Goal: Navigation & Orientation: Find specific page/section

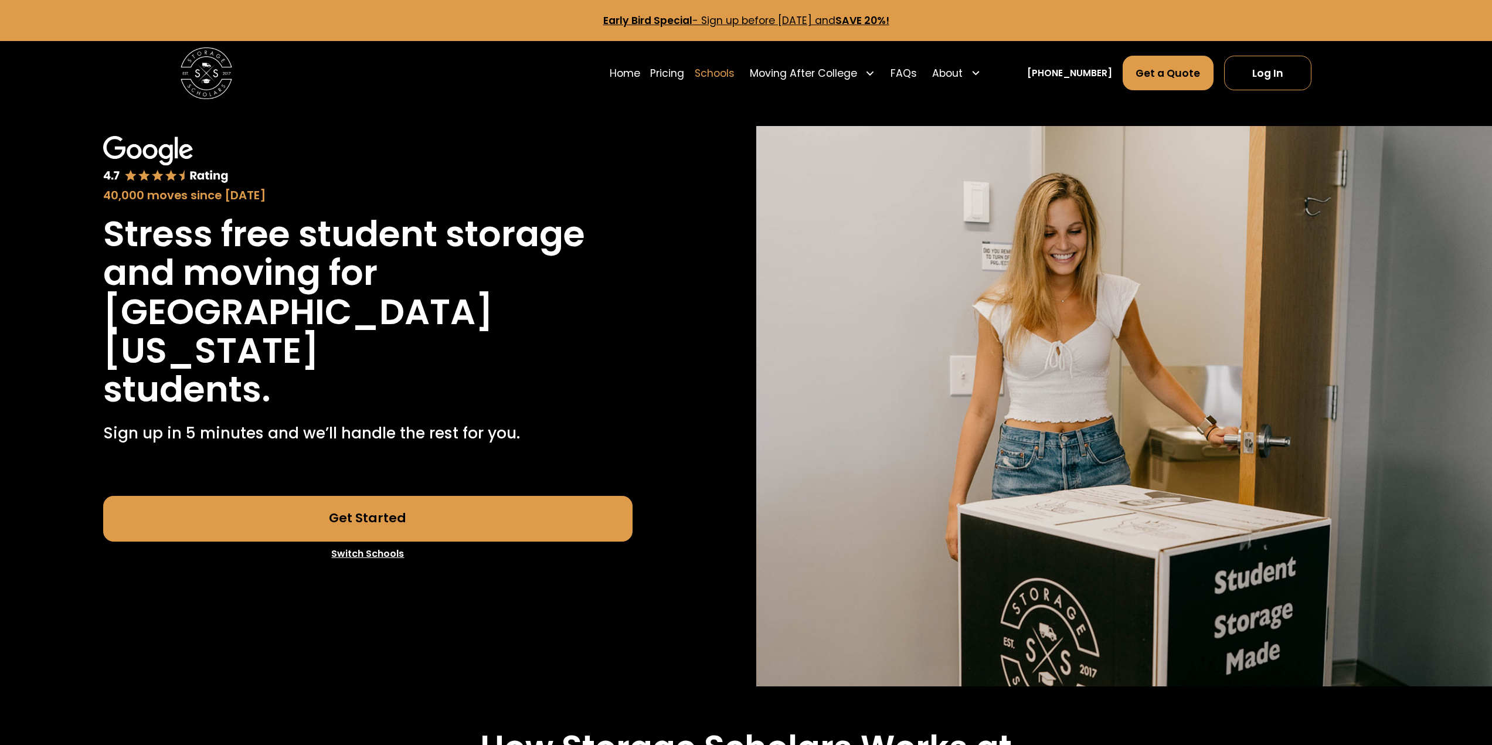
click at [734, 80] on link "Schools" at bounding box center [715, 73] width 40 height 36
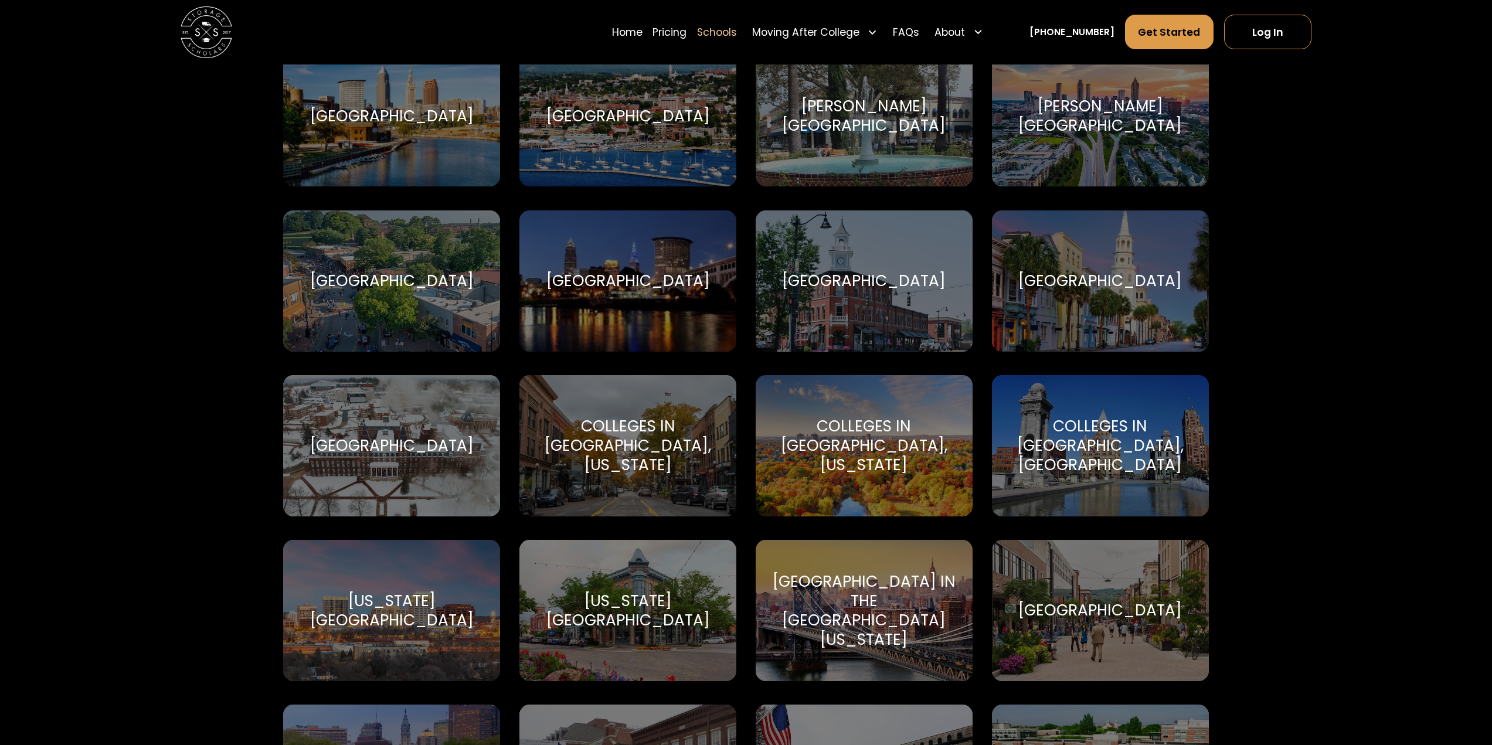
scroll to position [1290, 0]
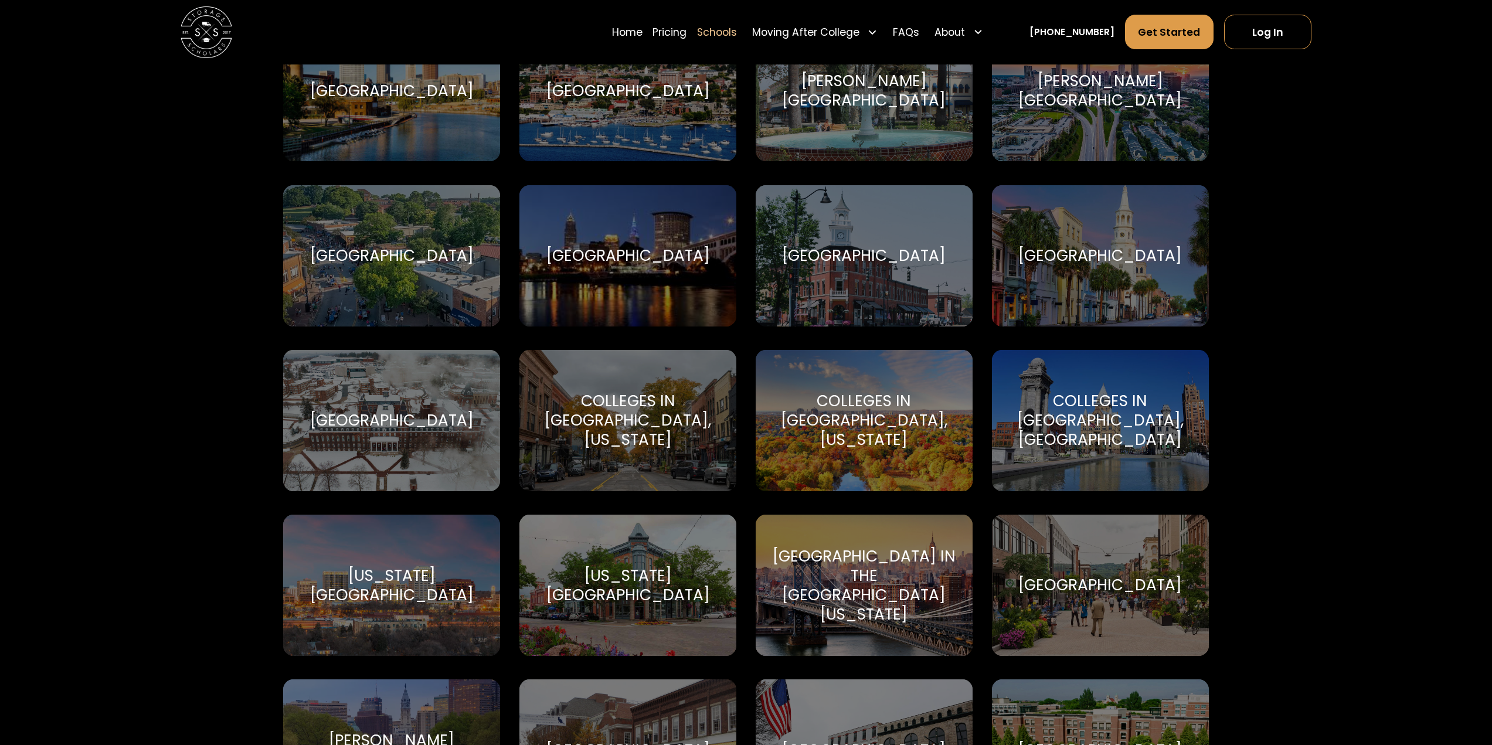
click at [1087, 581] on div "[GEOGRAPHIC_DATA]" at bounding box center [1100, 585] width 164 height 19
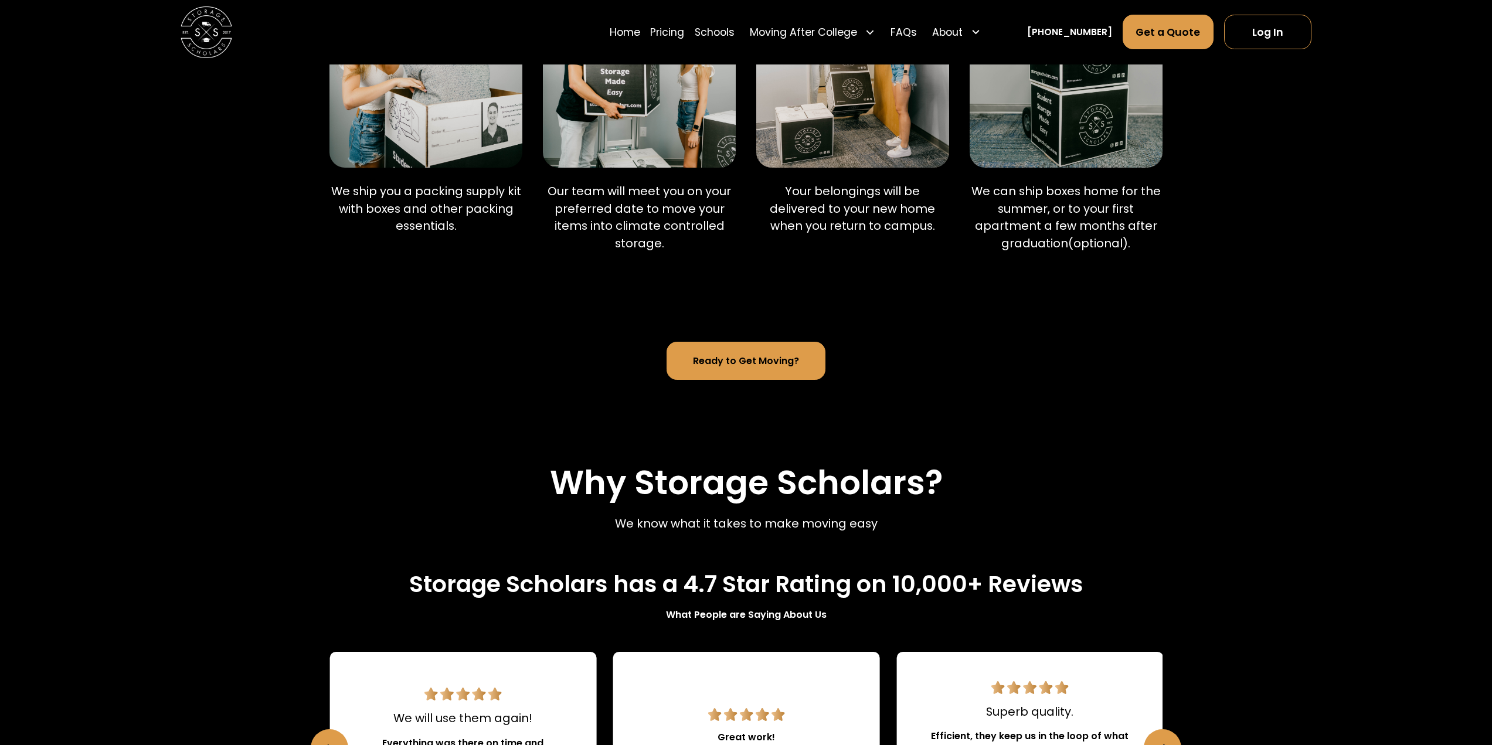
scroll to position [996, 0]
